Goal: Use online tool/utility: Utilize a website feature to perform a specific function

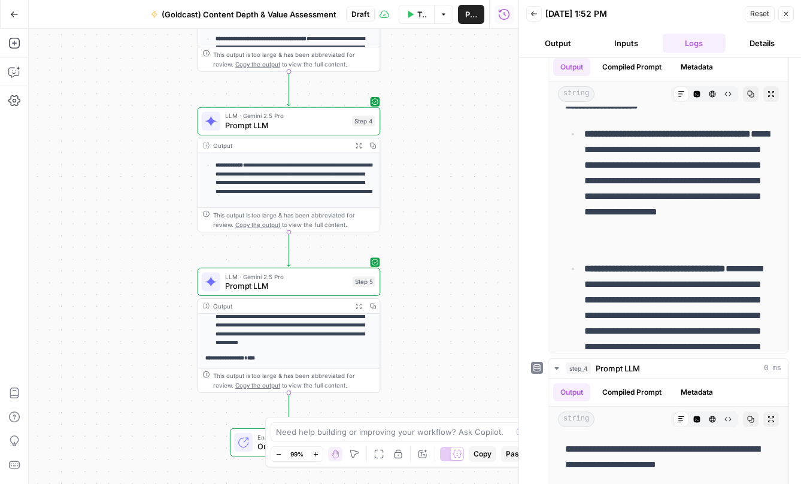
scroll to position [357, 0]
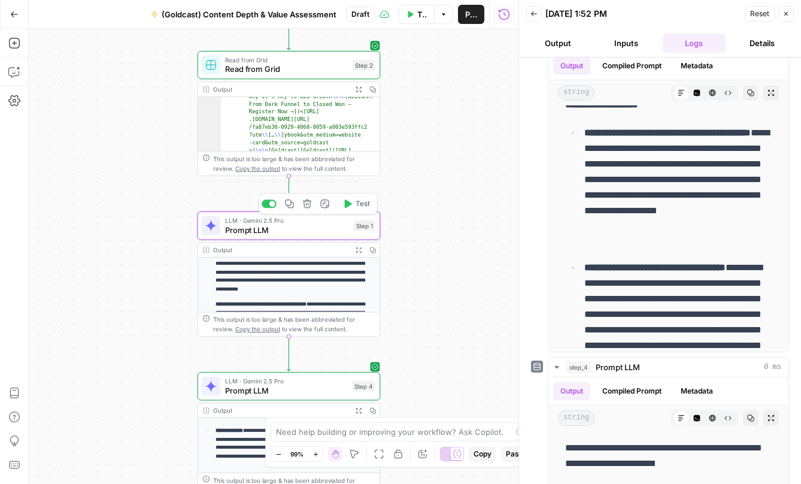
click at [292, 229] on span "Prompt LLM" at bounding box center [287, 230] width 124 height 12
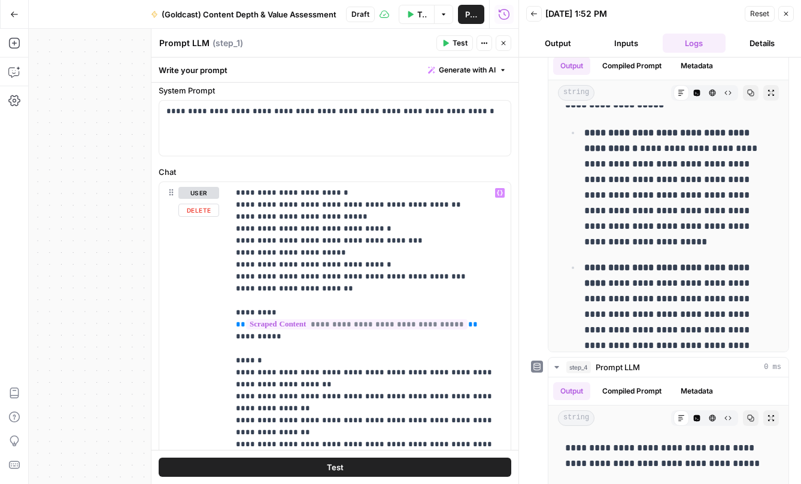
scroll to position [34, 0]
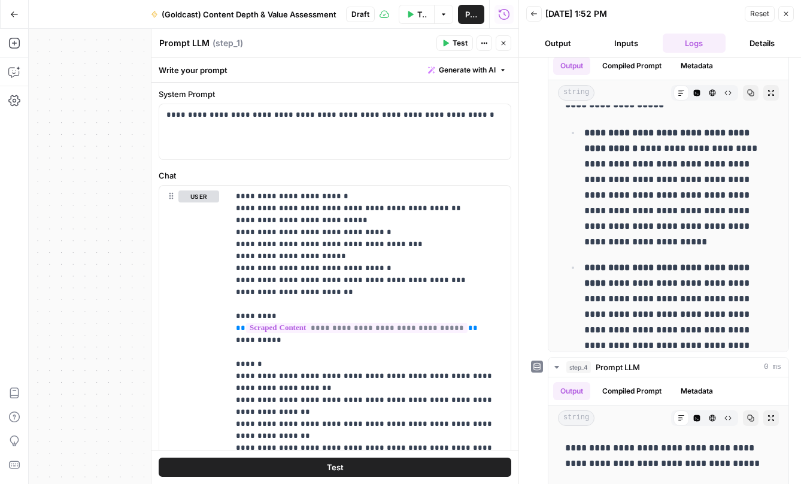
click at [502, 43] on icon "button" at bounding box center [503, 42] width 7 height 7
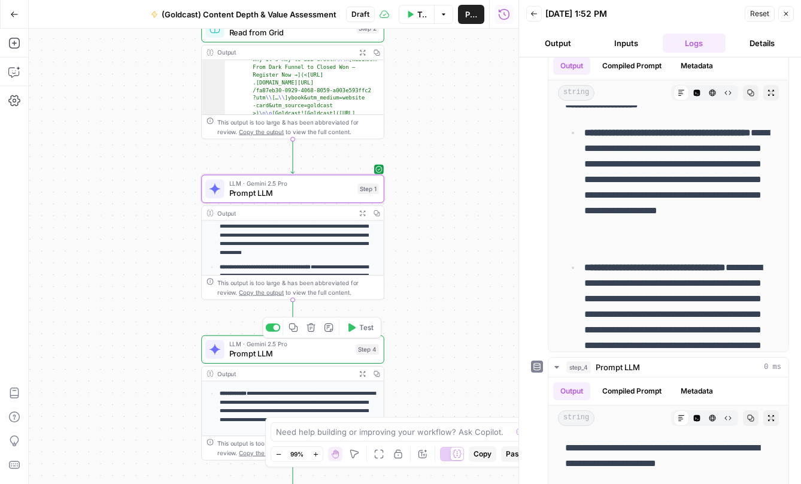
click at [299, 349] on span "Prompt LLM" at bounding box center [290, 353] width 122 height 12
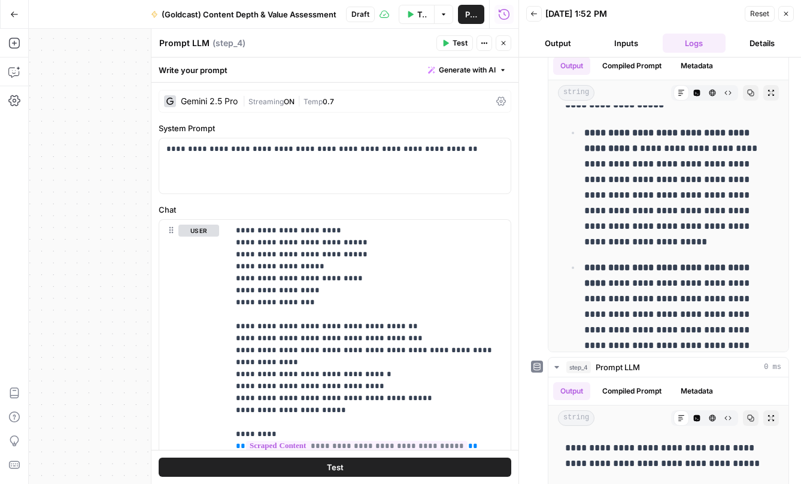
click at [501, 39] on icon "button" at bounding box center [503, 42] width 7 height 7
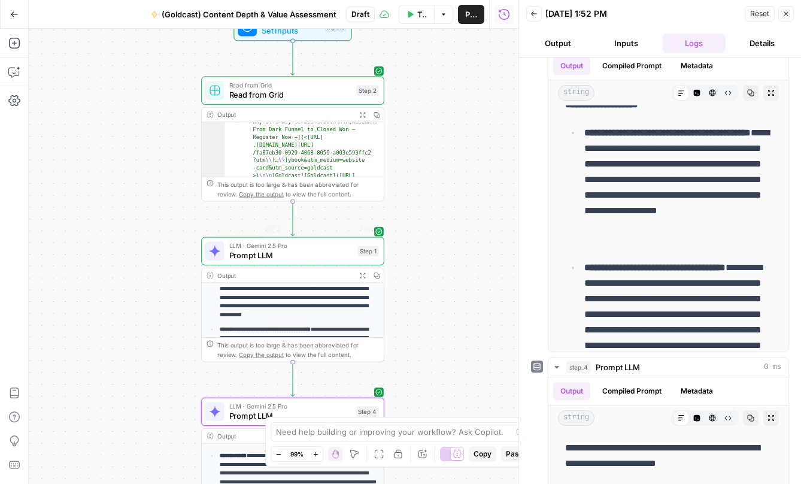
click at [309, 260] on span "Prompt LLM" at bounding box center [291, 255] width 124 height 12
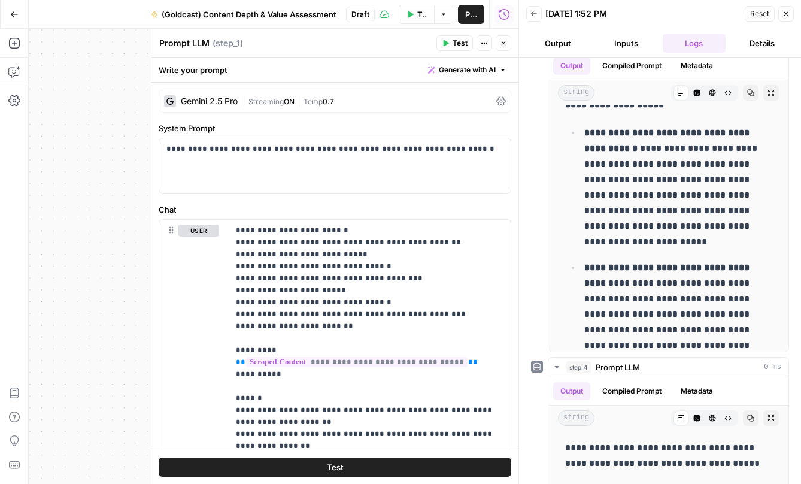
click at [251, 17] on span "(Goldcast) Content Depth & Value Assessment" at bounding box center [249, 14] width 175 height 12
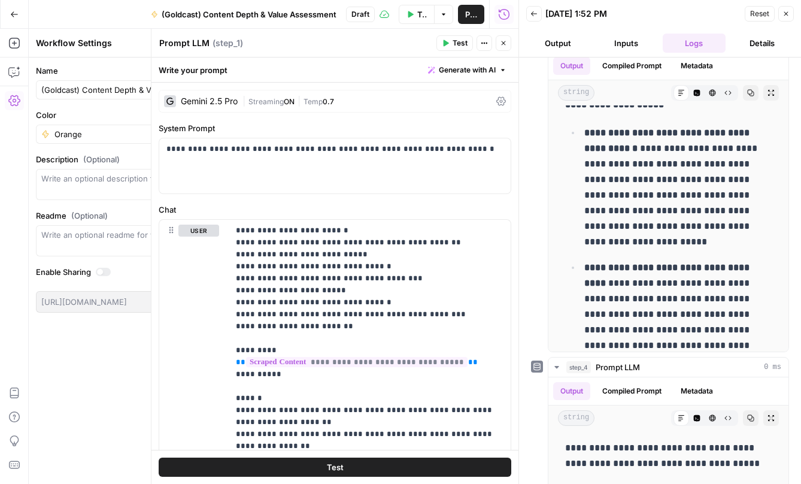
click at [199, 50] on div "Prompt LLM Prompt LLM ( step_1 ) Test Actions Close" at bounding box center [335, 43] width 352 height 16
click at [190, 37] on textarea "Prompt LLM" at bounding box center [184, 43] width 50 height 12
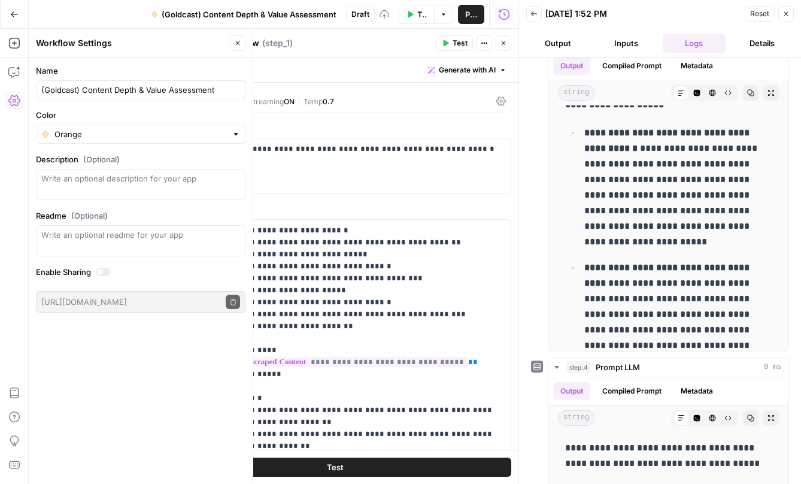
type textarea "Journey Pathing Review"
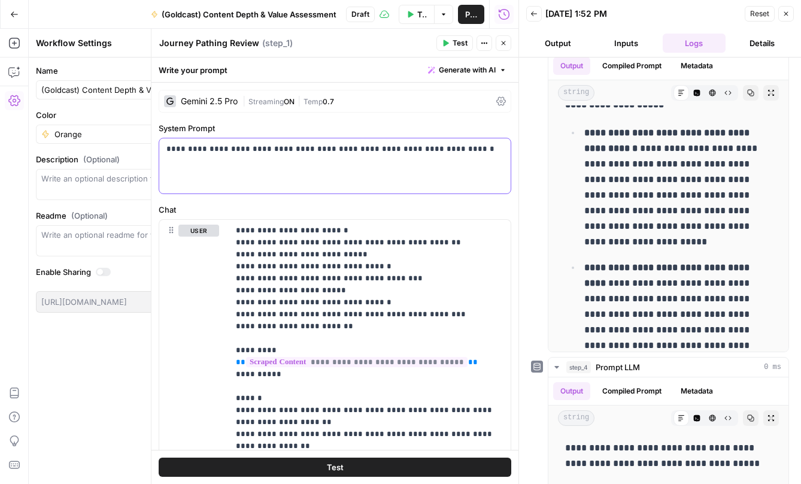
click at [316, 151] on p "**********" at bounding box center [334, 149] width 337 height 12
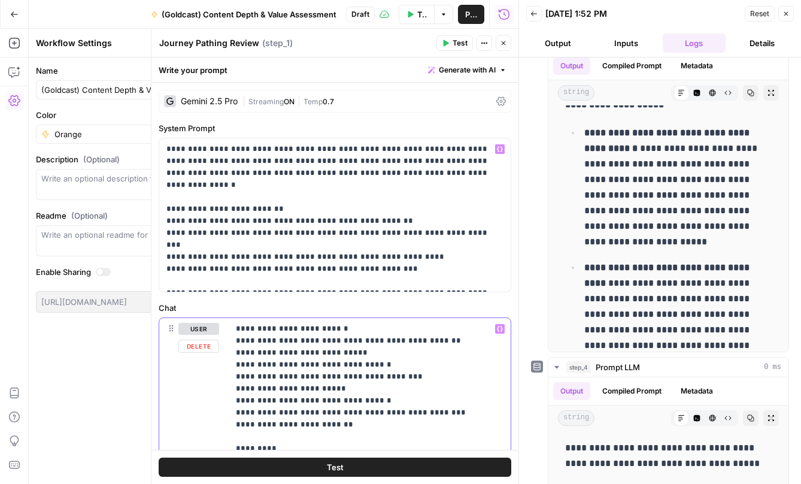
click at [329, 336] on p "**********" at bounding box center [370, 478] width 268 height 311
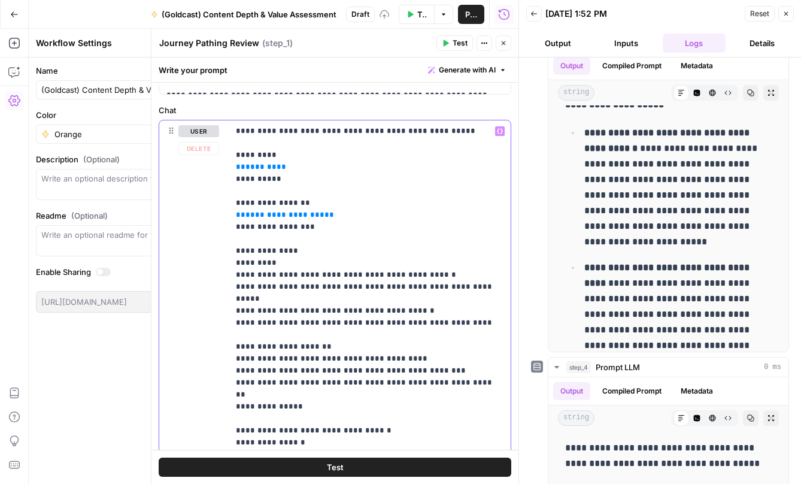
scroll to position [202, 0]
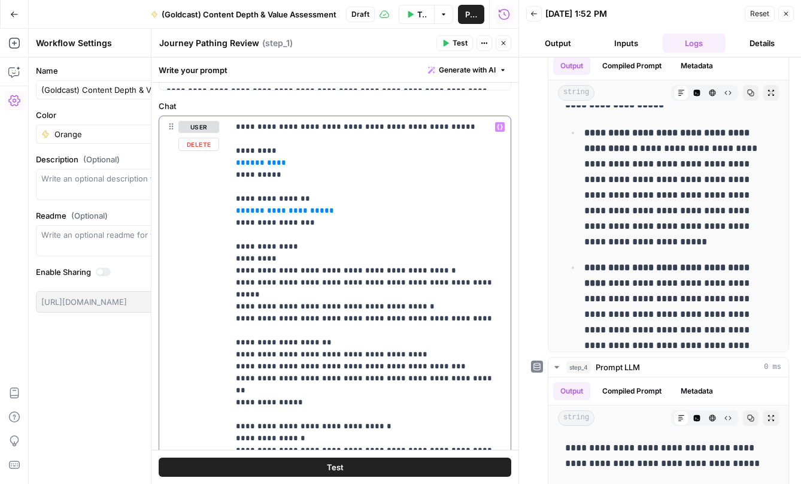
drag, startPoint x: 316, startPoint y: 224, endPoint x: 218, endPoint y: 199, distance: 100.7
click at [218, 199] on div "**********" at bounding box center [334, 294] width 351 height 357
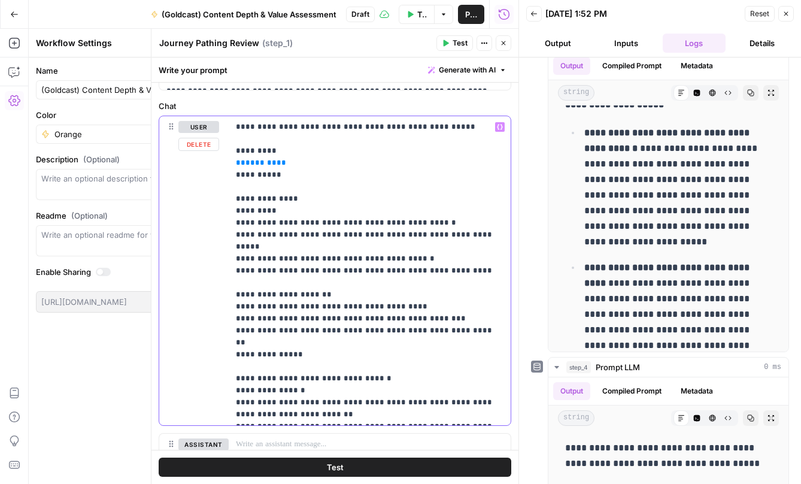
drag, startPoint x: 288, startPoint y: 161, endPoint x: 211, endPoint y: 160, distance: 77.2
click at [211, 160] on div "**********" at bounding box center [334, 270] width 351 height 309
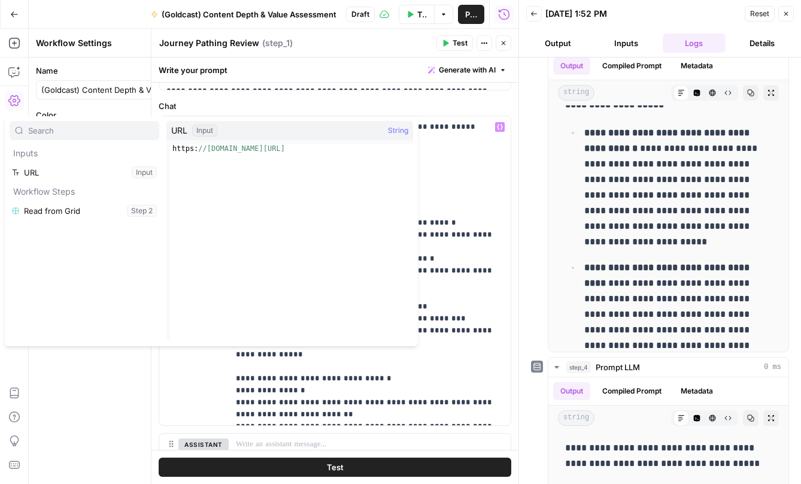
type input "c"
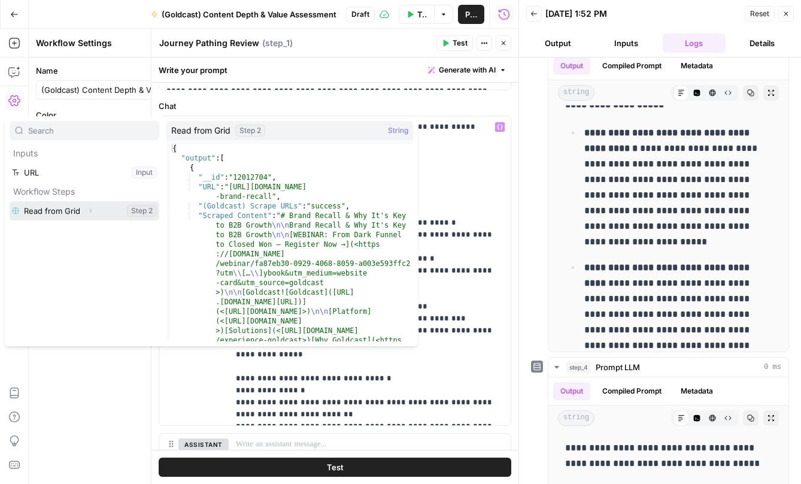
click at [89, 211] on icon "button" at bounding box center [90, 210] width 7 height 7
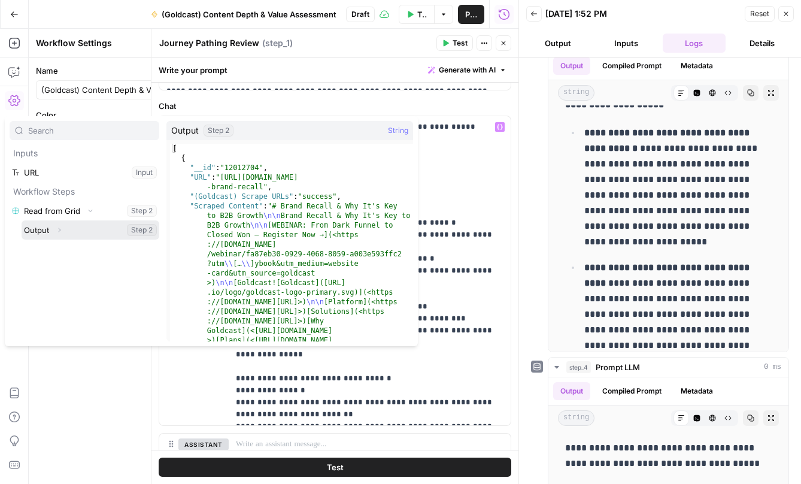
click at [59, 230] on icon "button" at bounding box center [59, 229] width 7 height 7
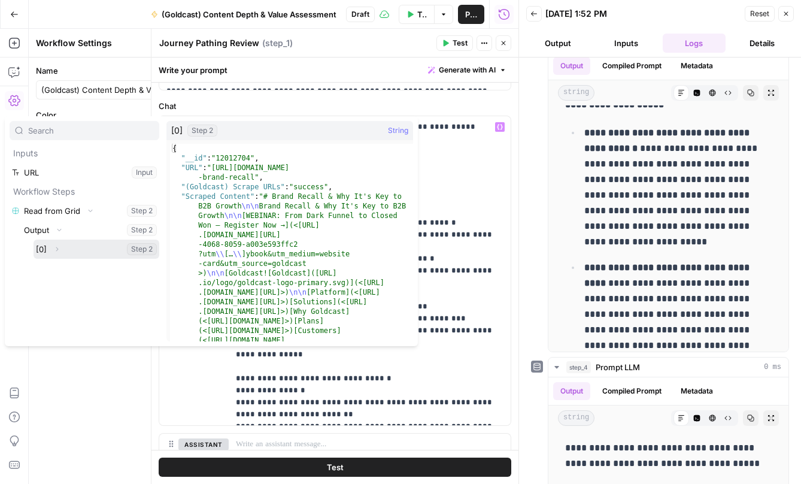
drag, startPoint x: 54, startPoint y: 248, endPoint x: 60, endPoint y: 250, distance: 6.7
click at [55, 248] on icon "button" at bounding box center [56, 248] width 7 height 7
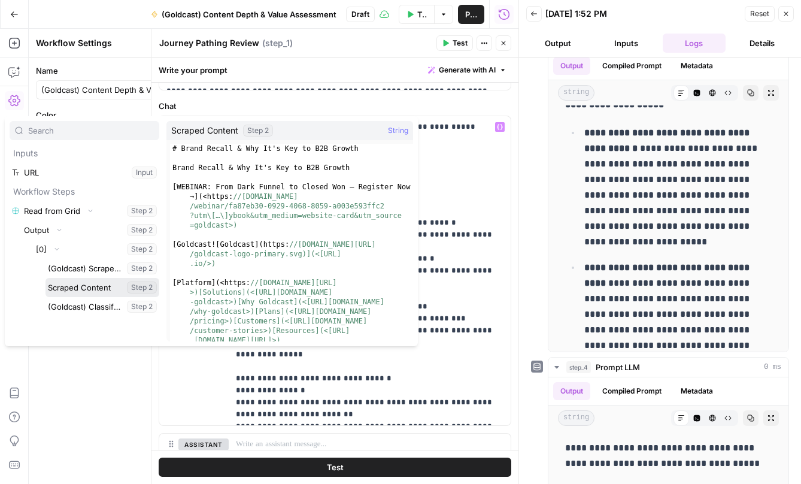
click at [96, 282] on button "Select variable Scraped Content" at bounding box center [102, 287] width 114 height 19
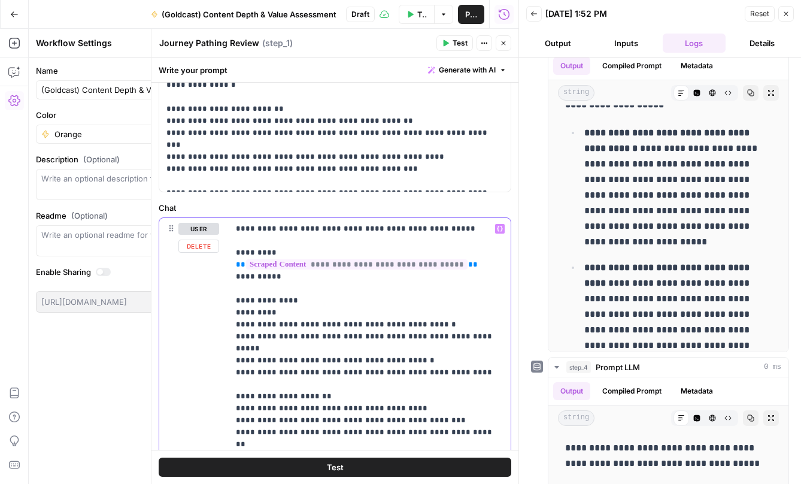
scroll to position [0, 0]
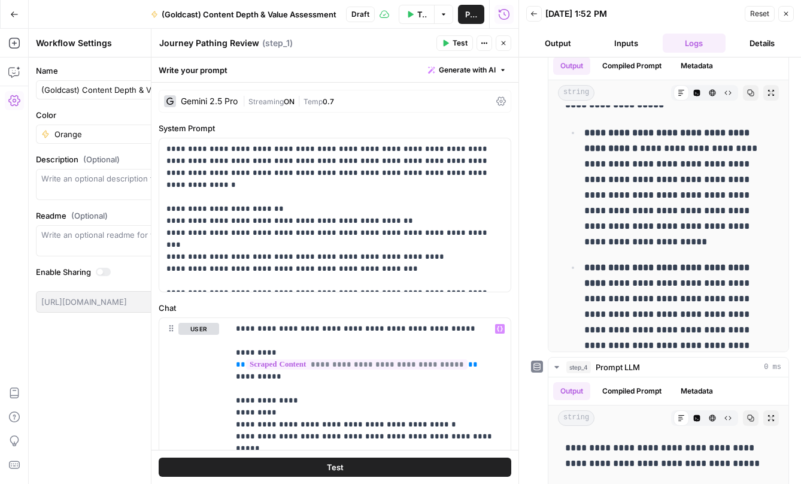
click at [414, 467] on button "Test" at bounding box center [335, 466] width 352 height 19
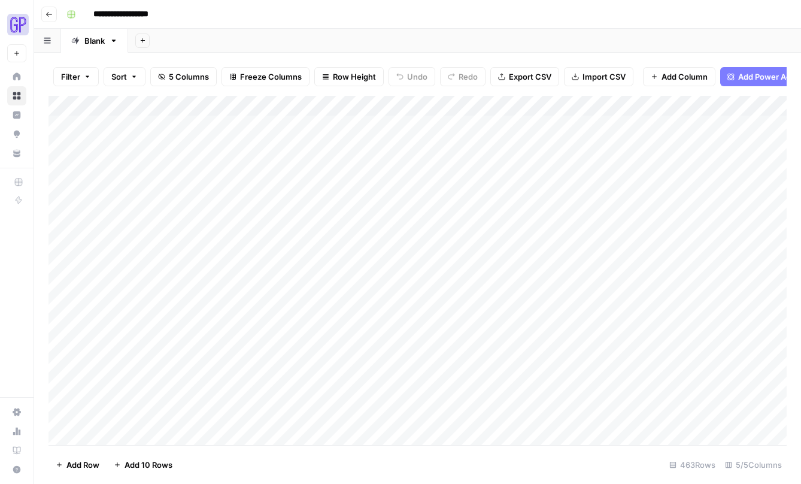
scroll to position [1, 0]
